Goal: Understand process/instructions: Learn how to perform a task or action

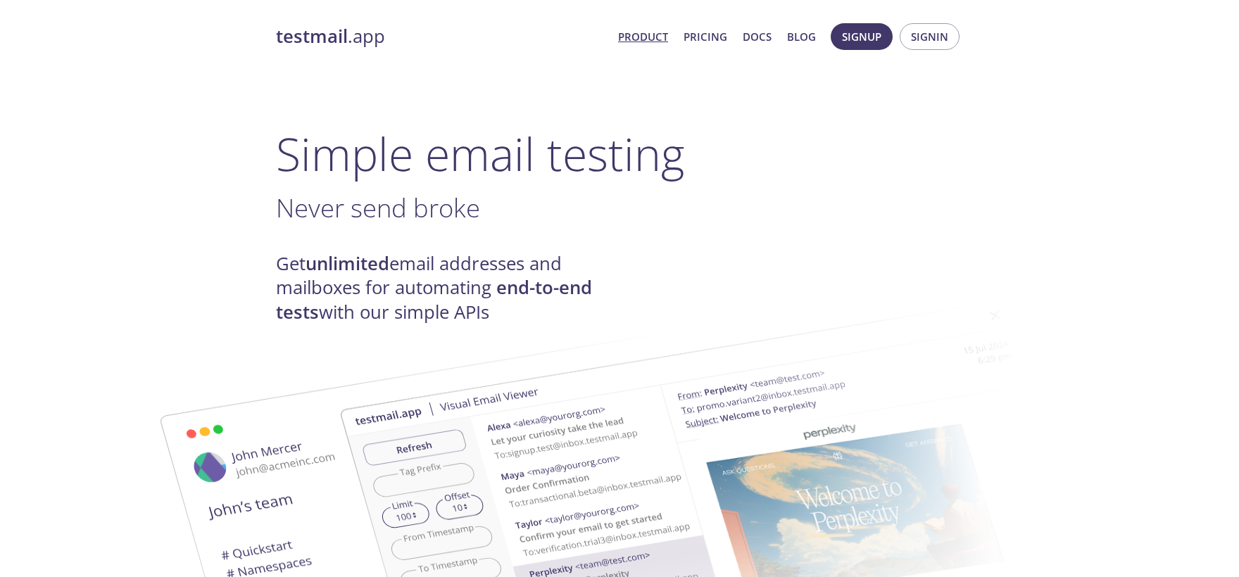
click at [732, 139] on h1 "Simple email testing" at bounding box center [619, 154] width 687 height 54
click at [740, 131] on h1 "Simple email testing" at bounding box center [619, 154] width 687 height 54
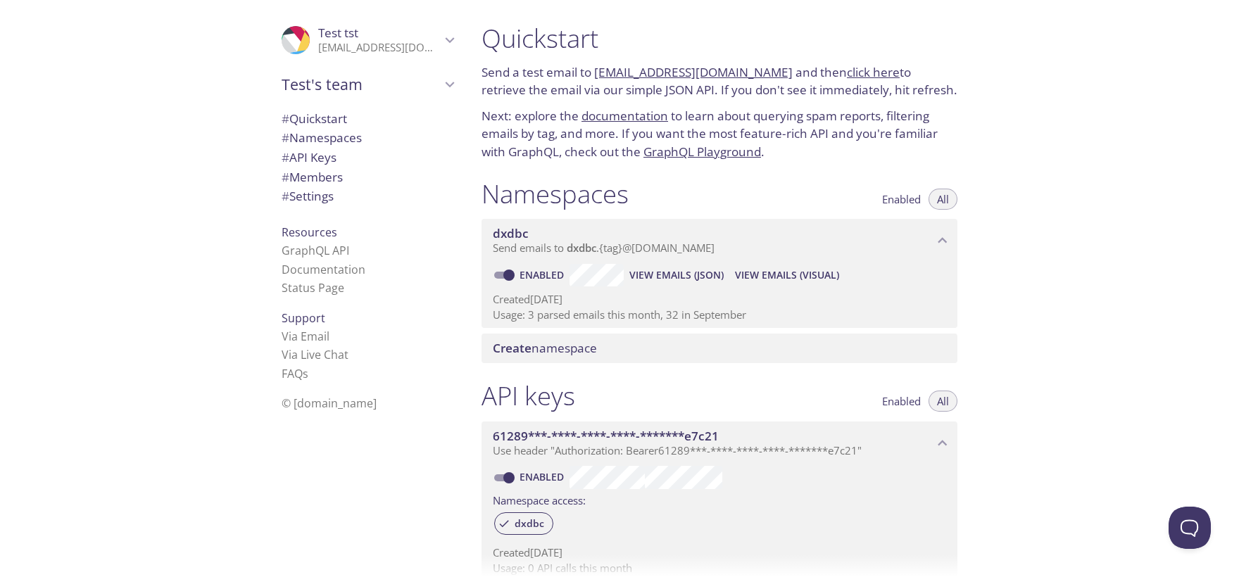
click at [847, 70] on link "click here" at bounding box center [873, 72] width 53 height 16
click at [847, 68] on link "click here" at bounding box center [873, 72] width 53 height 16
